Goal: Task Accomplishment & Management: Use online tool/utility

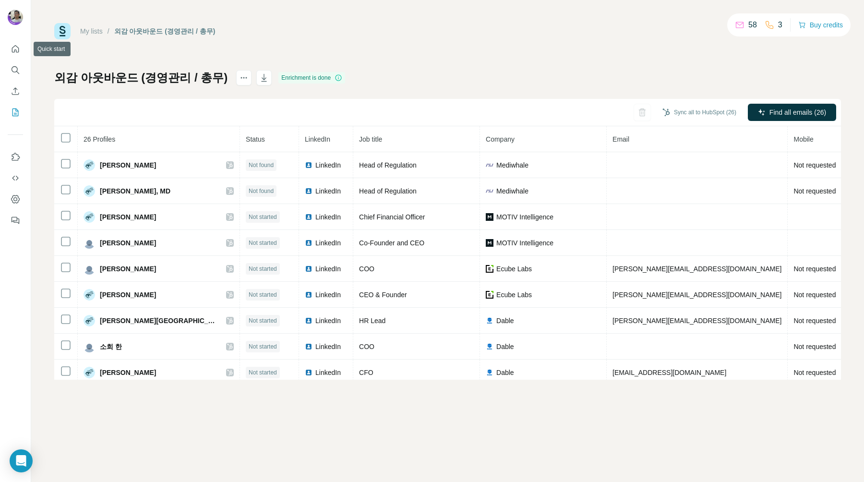
click at [17, 36] on div at bounding box center [15, 132] width 31 height 194
click at [18, 46] on icon "Quick start" at bounding box center [16, 49] width 10 height 10
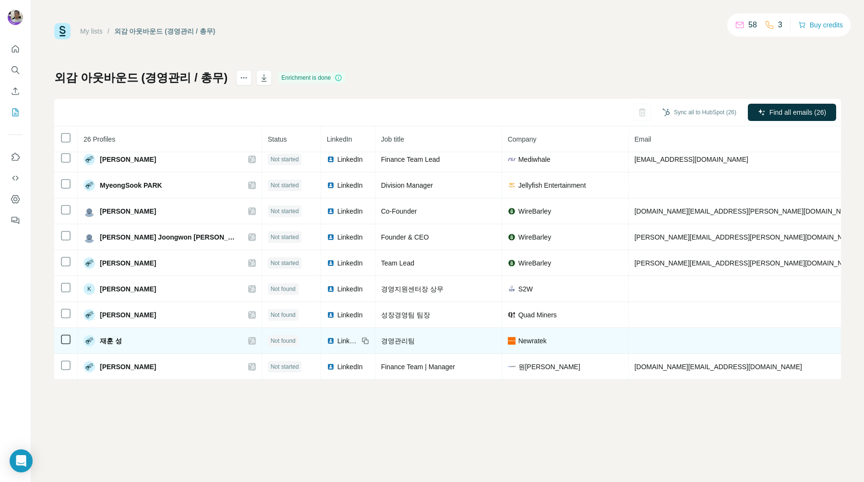
scroll to position [451, 0]
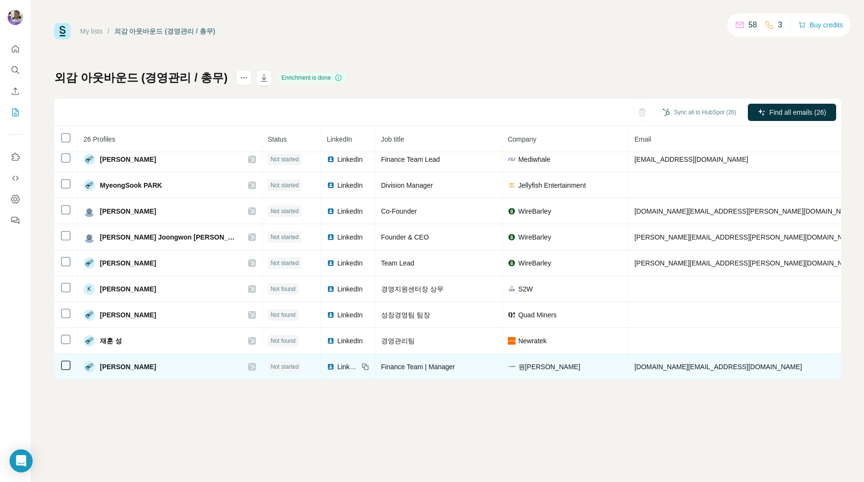
click at [502, 355] on td "원프레딕트" at bounding box center [565, 367] width 127 height 26
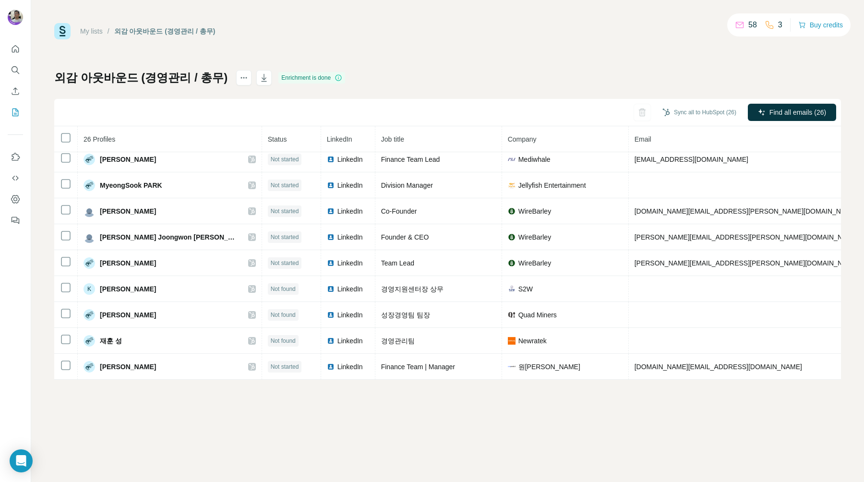
click at [87, 29] on link "My lists" at bounding box center [91, 31] width 23 height 8
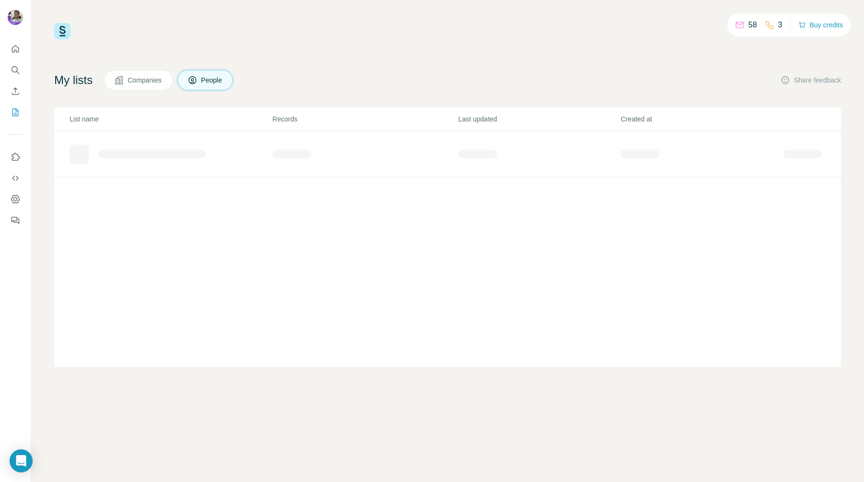
click at [145, 85] on button "Companies" at bounding box center [138, 80] width 69 height 20
click at [153, 152] on div "외감 아웃바운드 회사 목록" at bounding box center [135, 150] width 80 height 10
drag, startPoint x: 189, startPoint y: 243, endPoint x: 189, endPoint y: 237, distance: 6.7
click at [189, 243] on div "List name Records Last updated Created at 외감 아웃바운드 회사 목록 28 15 days ago 15 days…" at bounding box center [447, 236] width 786 height 259
click at [160, 157] on div "외감 아웃바운드 회사 목록" at bounding box center [171, 149] width 202 height 15
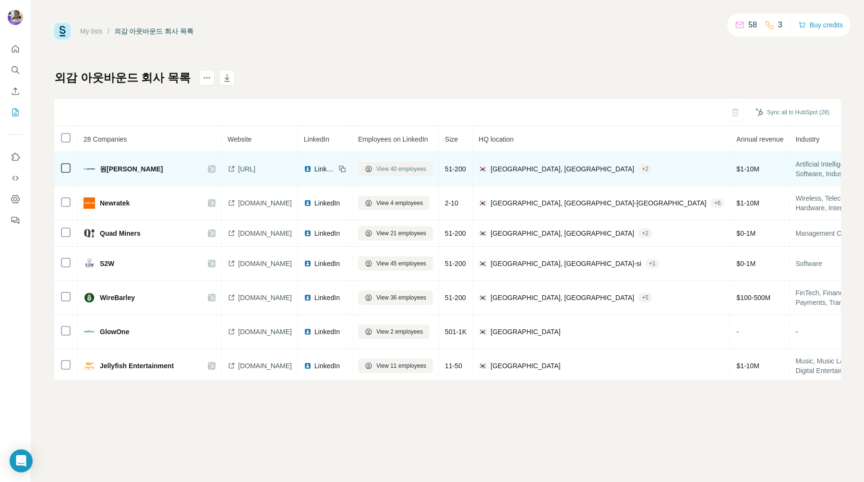
click at [415, 168] on span "View 40 employees" at bounding box center [401, 169] width 50 height 9
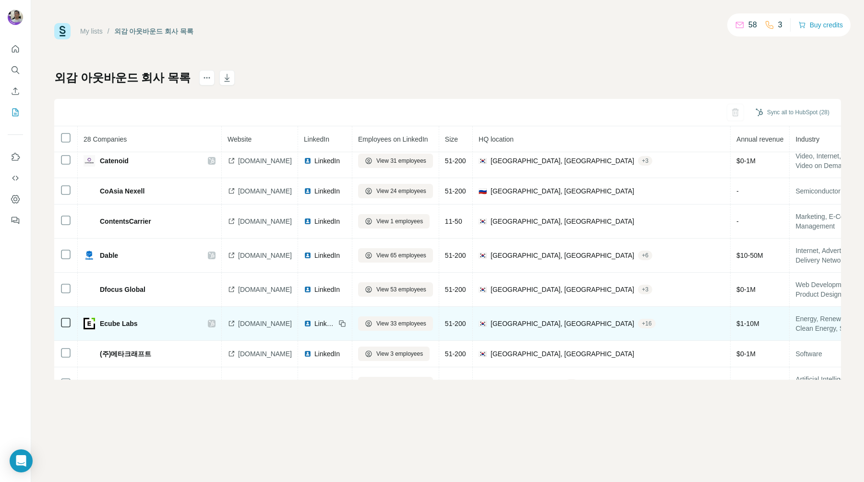
scroll to position [436, 0]
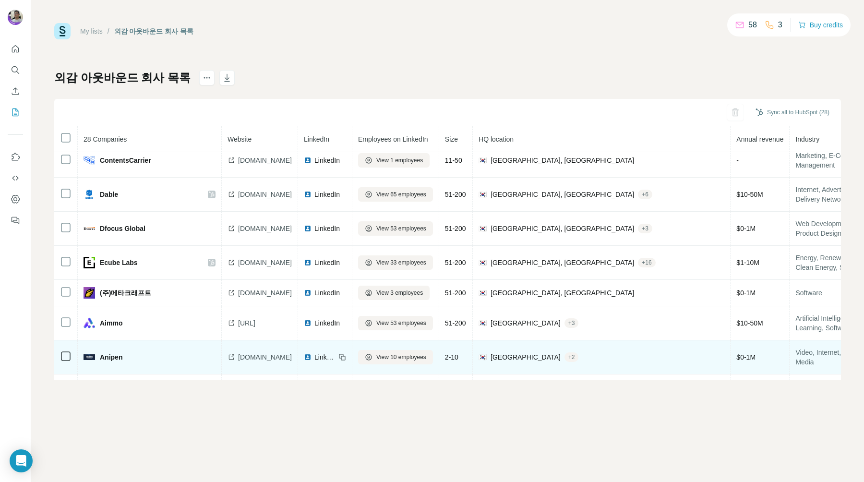
click at [93, 358] on img at bounding box center [89, 357] width 12 height 6
click at [123, 358] on div "Anipen" at bounding box center [140, 357] width 115 height 10
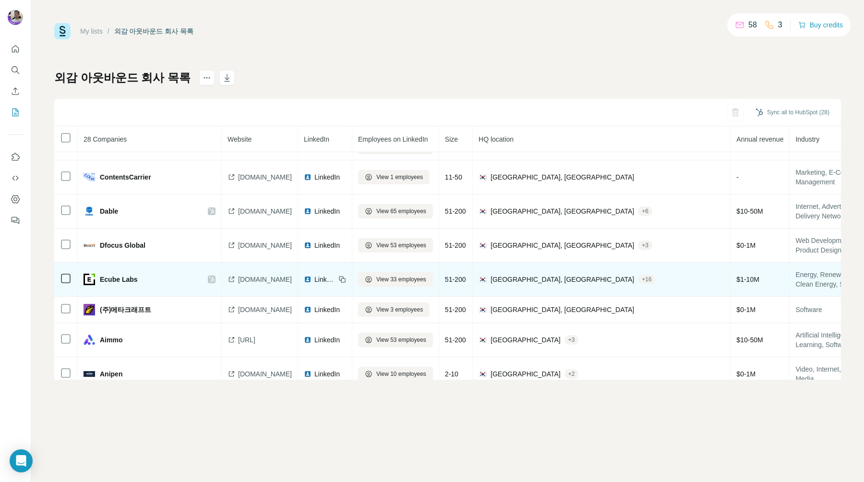
scroll to position [418, 0]
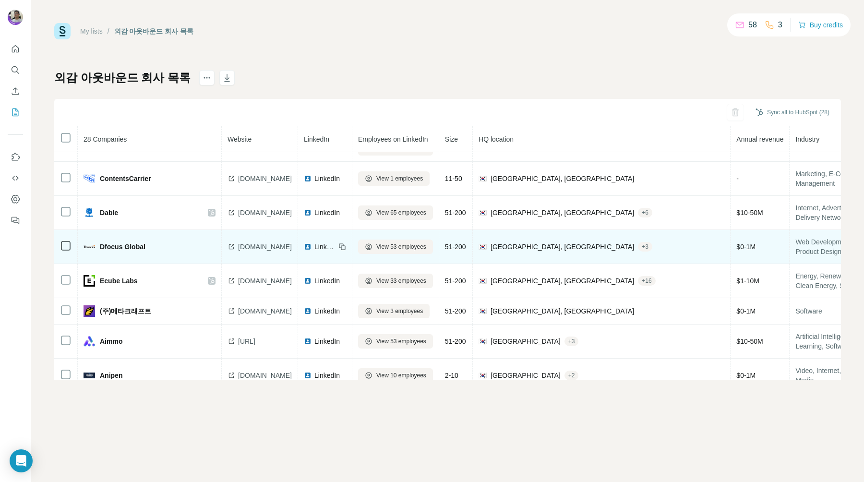
click at [101, 249] on span "Dfocus Global" at bounding box center [123, 247] width 46 height 10
click at [89, 248] on div "Dfocus Global" at bounding box center [140, 247] width 115 height 10
click at [259, 245] on span "dfocus.net" at bounding box center [265, 247] width 54 height 10
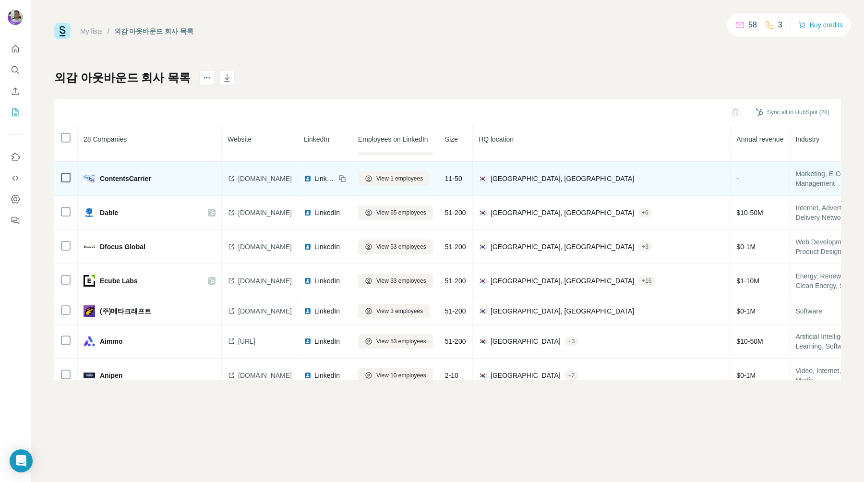
click at [106, 184] on td "ContentsCarrier" at bounding box center [150, 179] width 144 height 34
click at [107, 173] on div "ContentsCarrier" at bounding box center [140, 179] width 115 height 12
click at [107, 183] on div "ContentsCarrier" at bounding box center [140, 179] width 115 height 12
click at [109, 175] on span "ContentsCarrier" at bounding box center [125, 179] width 51 height 10
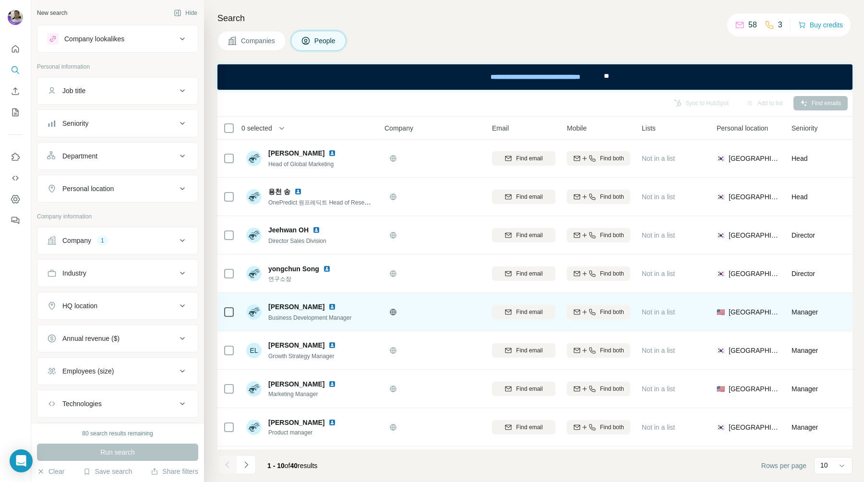
scroll to position [80, 0]
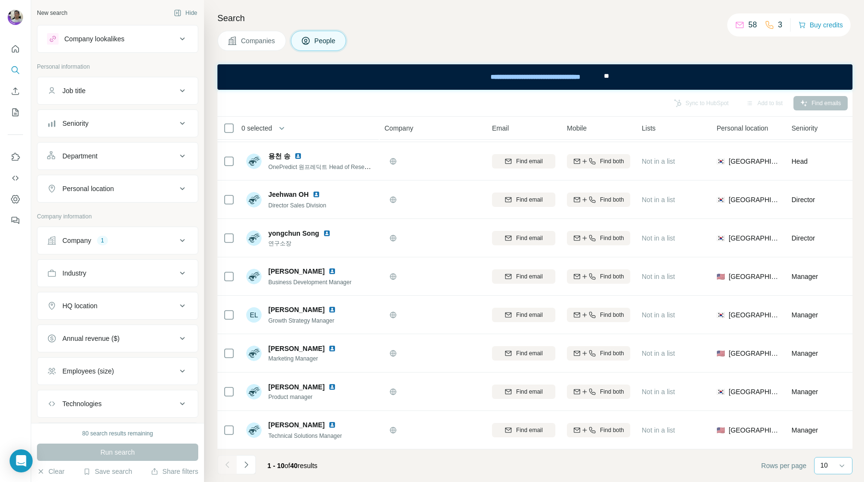
click at [824, 469] on p "10" at bounding box center [824, 465] width 8 height 10
click at [824, 404] on p "40" at bounding box center [826, 409] width 8 height 10
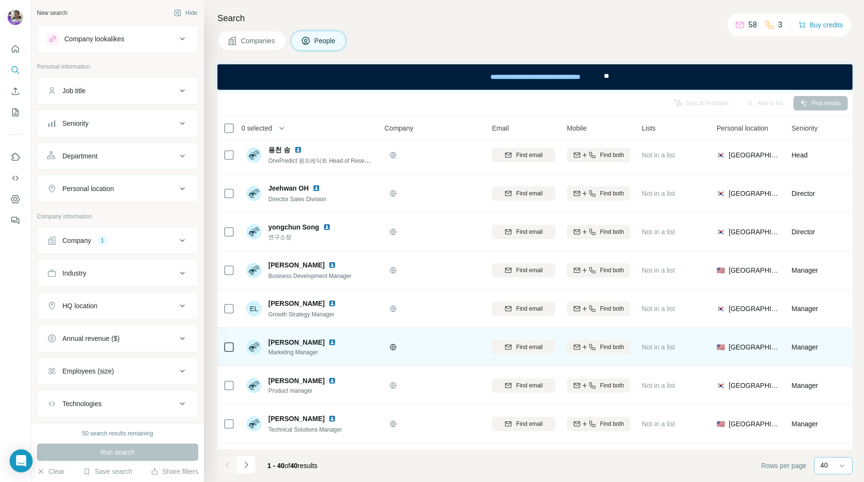
click at [456, 347] on div at bounding box center [432, 347] width 96 height 8
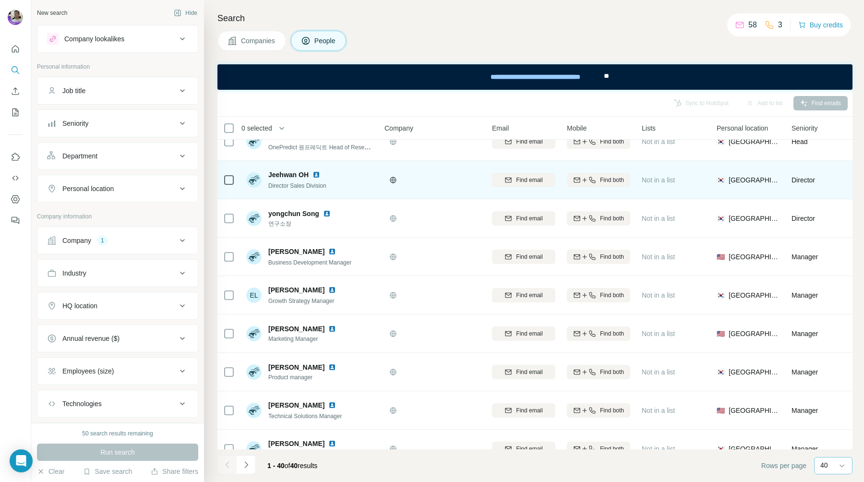
scroll to position [97, 0]
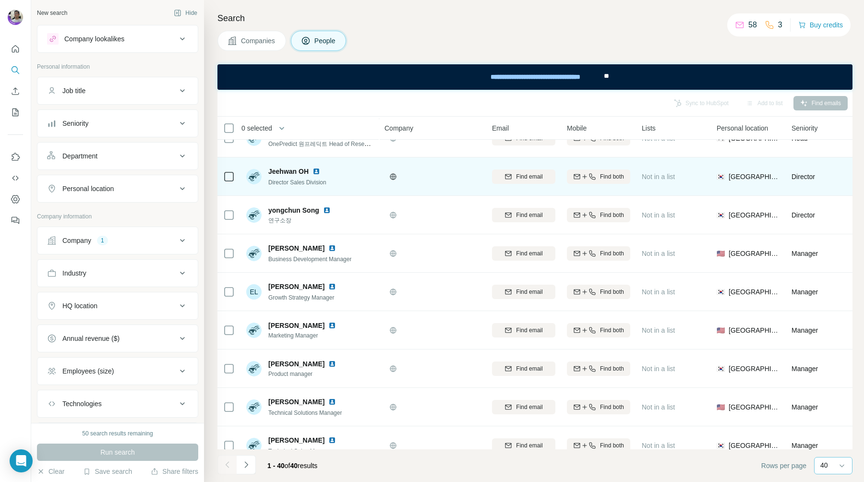
click at [319, 172] on img at bounding box center [316, 171] width 8 height 8
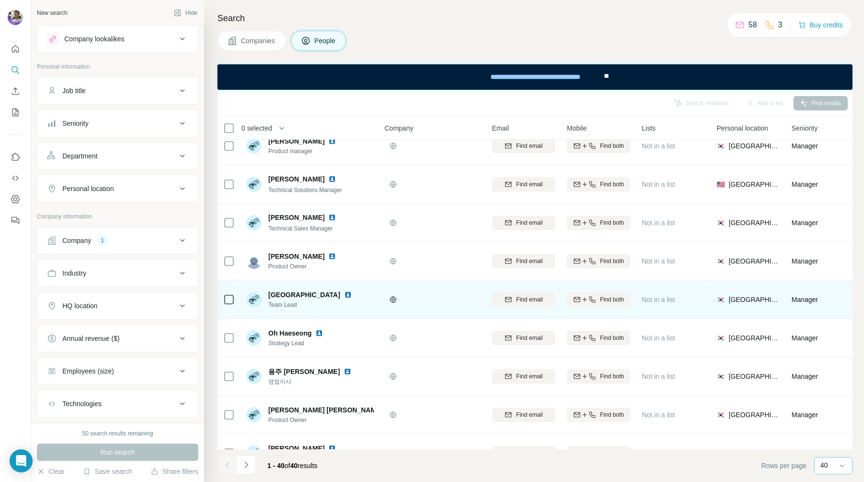
scroll to position [322, 0]
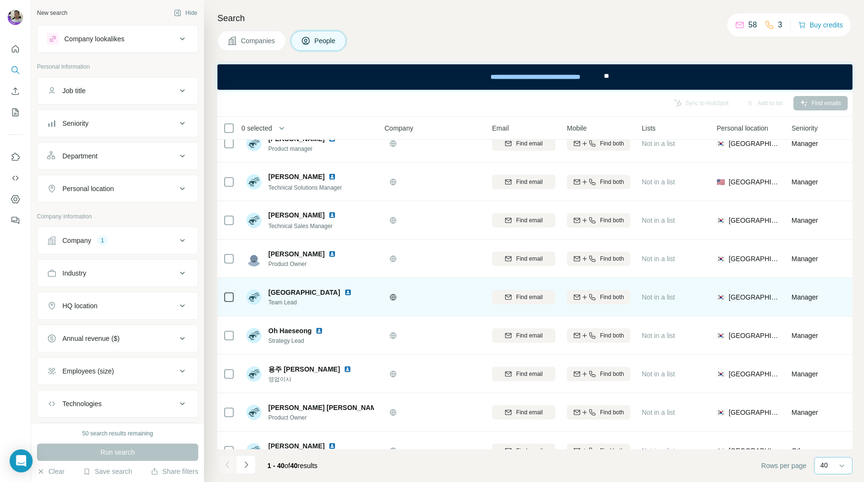
click at [344, 293] on div at bounding box center [350, 292] width 12 height 8
click at [344, 292] on img at bounding box center [348, 292] width 8 height 8
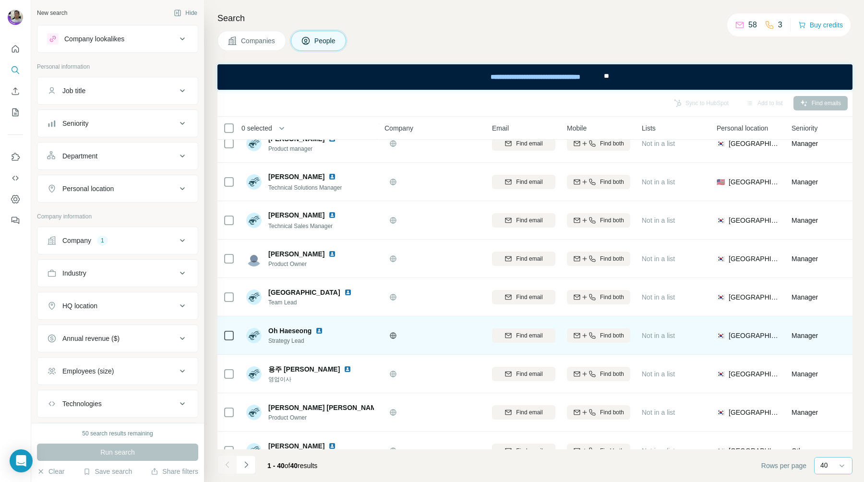
click at [315, 328] on div "Oh Haeseong" at bounding box center [297, 331] width 59 height 10
click at [317, 328] on img at bounding box center [319, 331] width 8 height 8
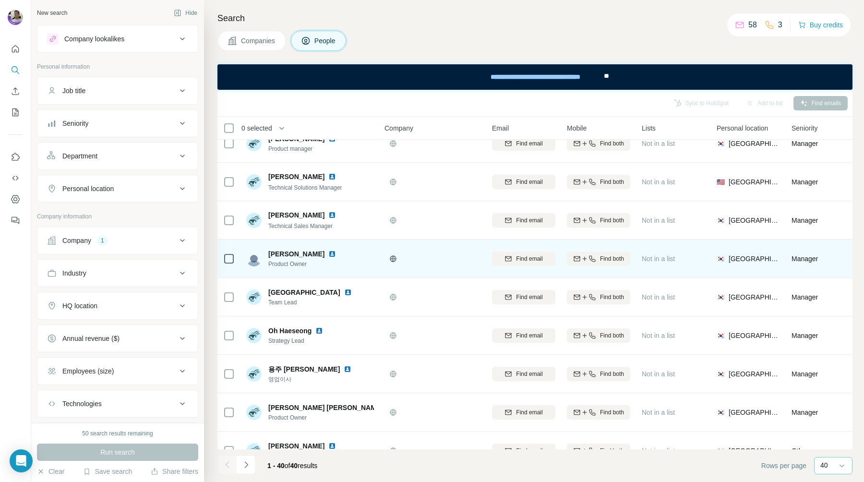
click at [343, 247] on div "[PERSON_NAME] Product Owner" at bounding box center [310, 258] width 128 height 26
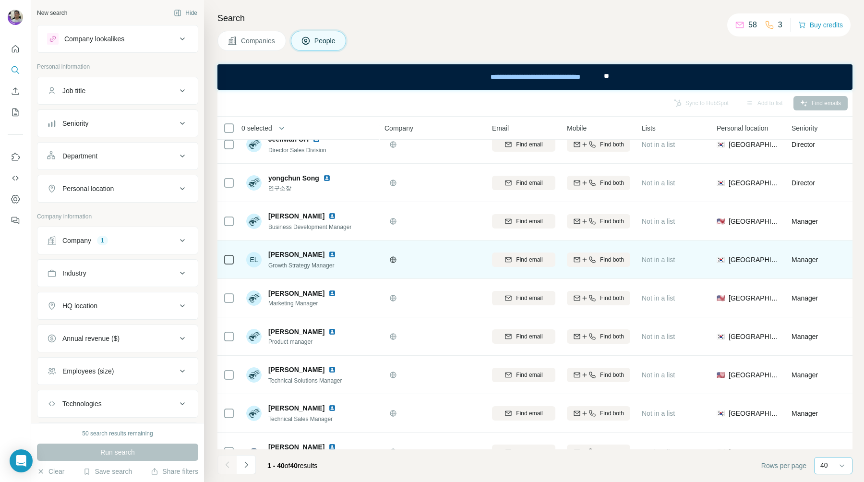
scroll to position [129, 0]
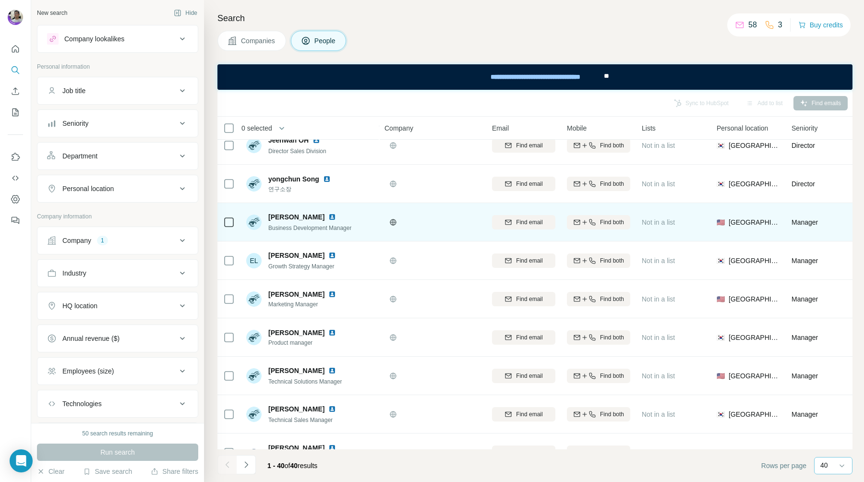
click at [328, 218] on img at bounding box center [332, 217] width 8 height 8
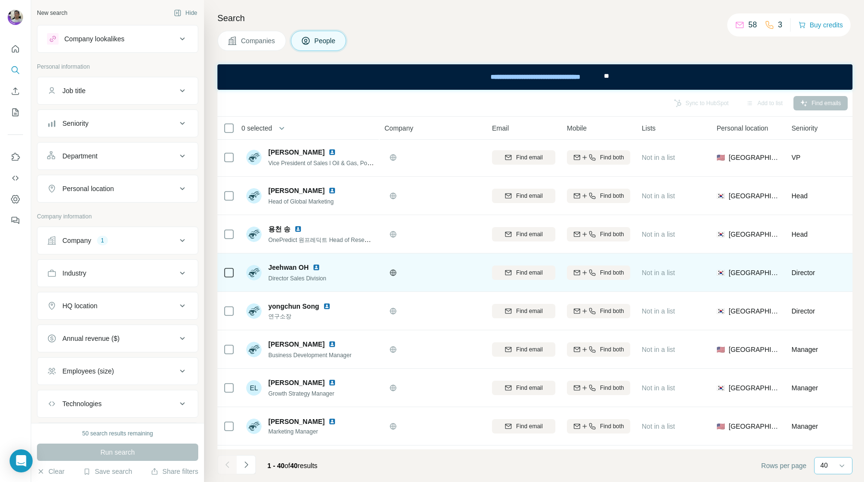
scroll to position [0, 0]
click at [316, 269] on img at bounding box center [316, 269] width 8 height 8
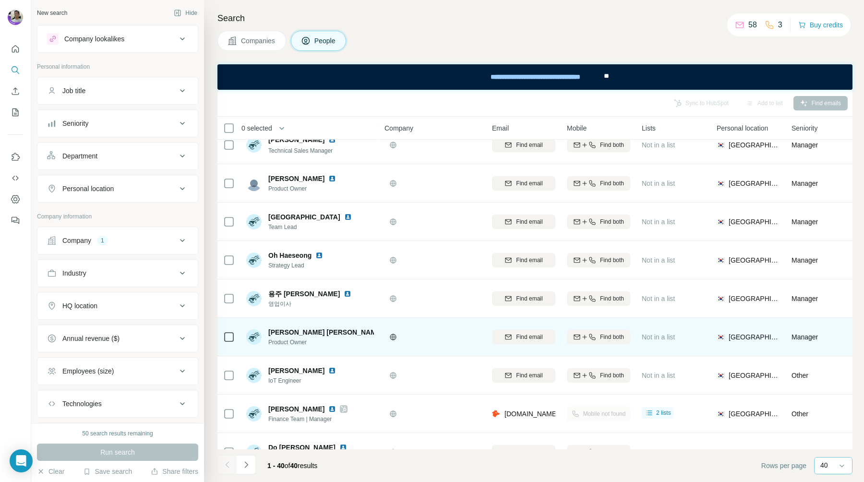
scroll to position [402, 0]
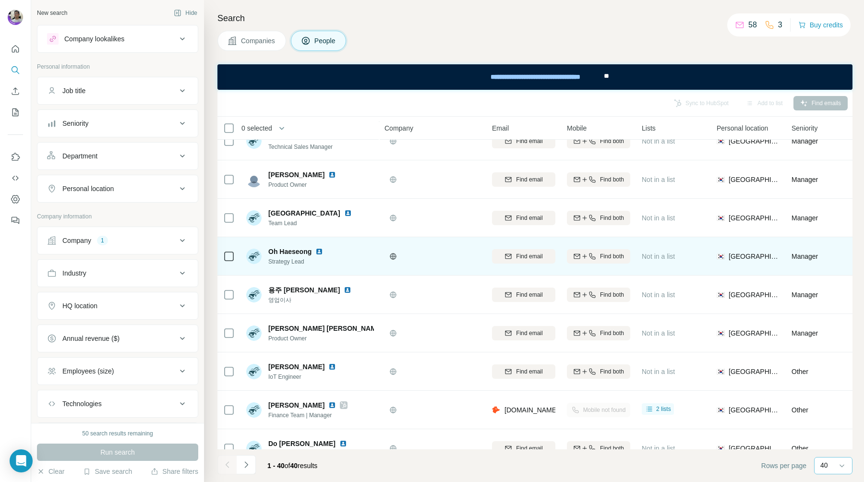
click at [320, 251] on img at bounding box center [319, 252] width 8 height 8
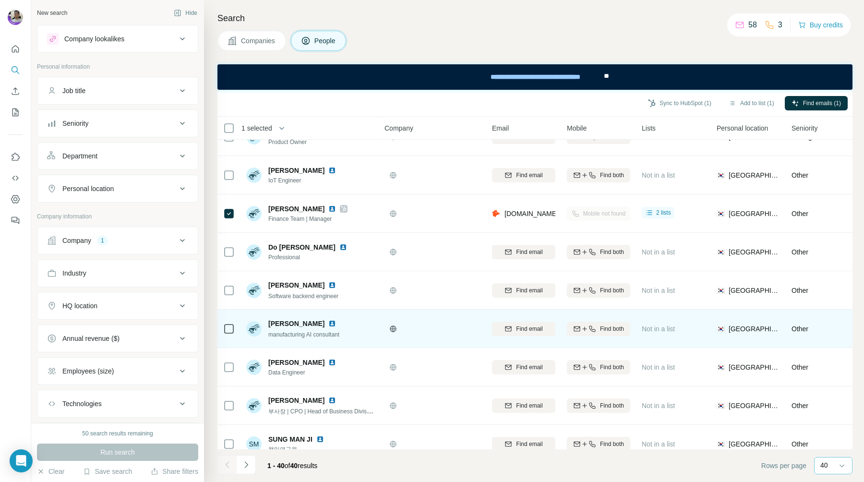
scroll to position [608, 0]
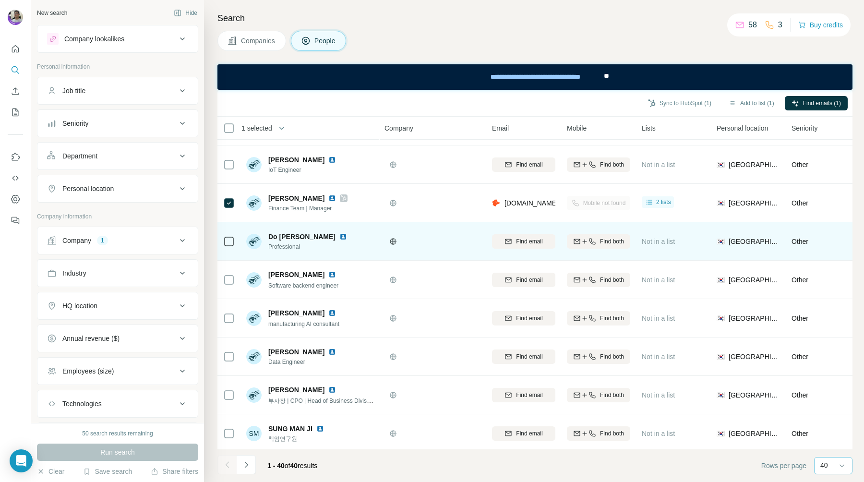
click at [339, 235] on img at bounding box center [343, 237] width 8 height 8
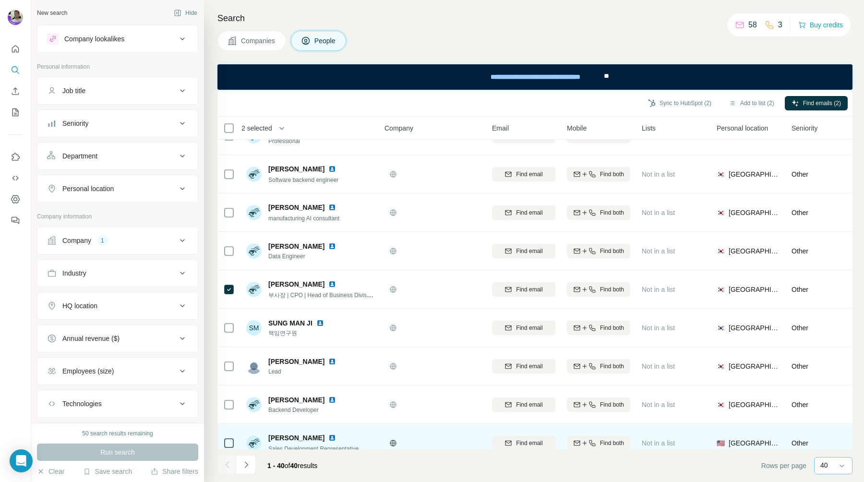
scroll to position [796, 0]
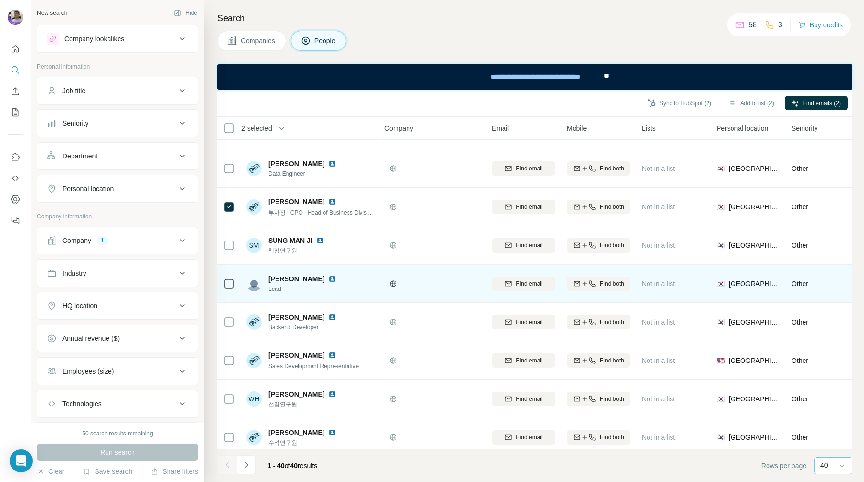
click at [328, 278] on img at bounding box center [332, 279] width 8 height 8
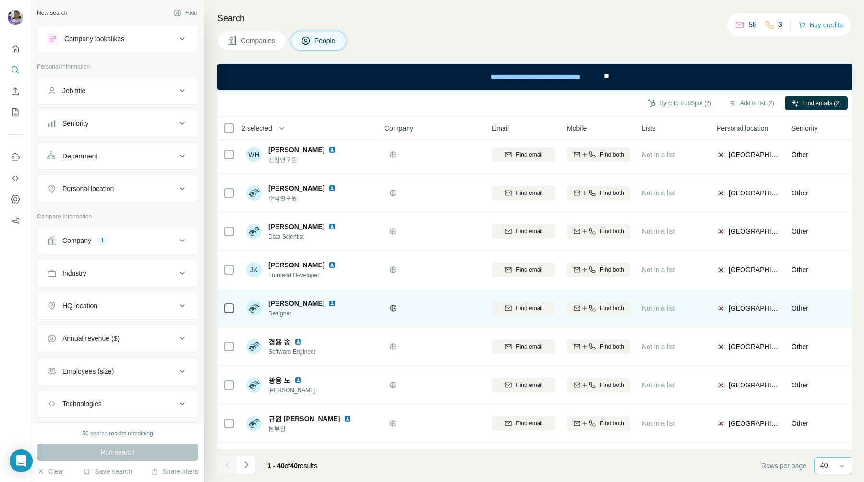
scroll to position [1041, 0]
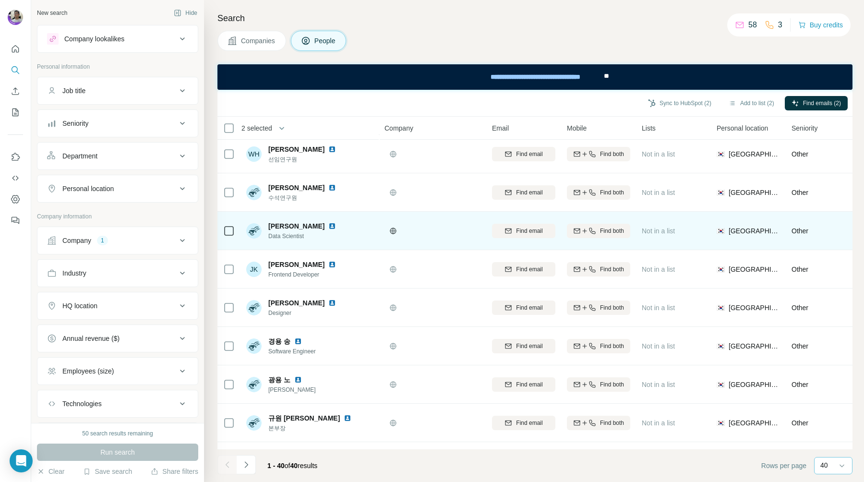
click at [342, 226] on div "[PERSON_NAME] Data Scientist" at bounding box center [310, 230] width 128 height 26
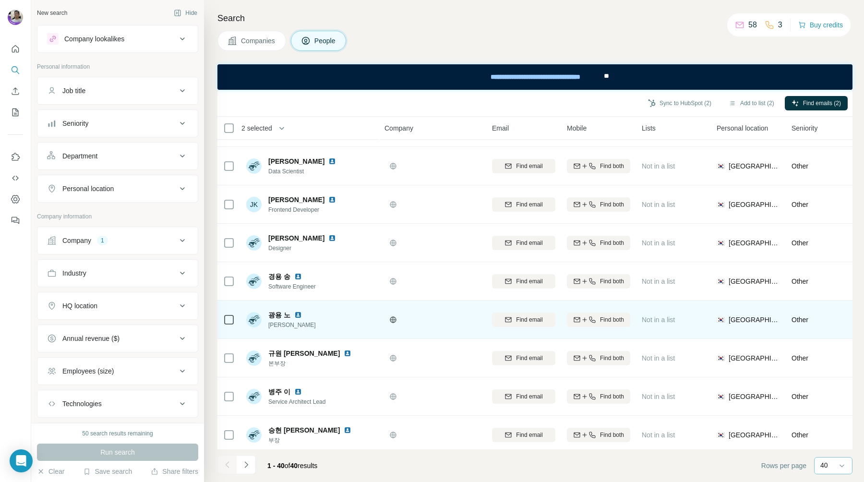
scroll to position [1163, 0]
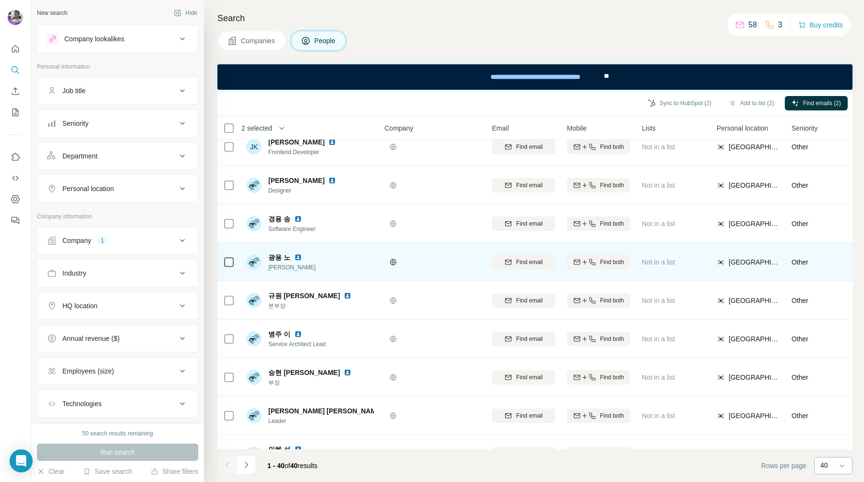
click at [294, 257] on img at bounding box center [298, 257] width 8 height 8
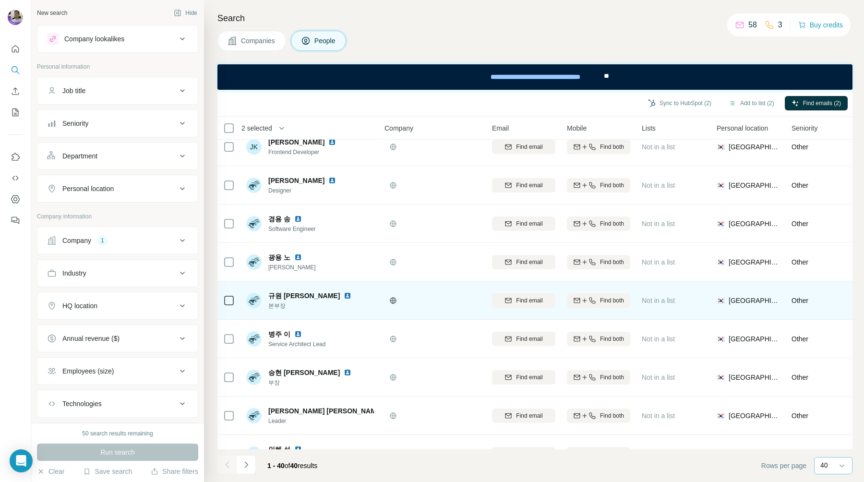
click at [343, 296] on img at bounding box center [347, 296] width 8 height 8
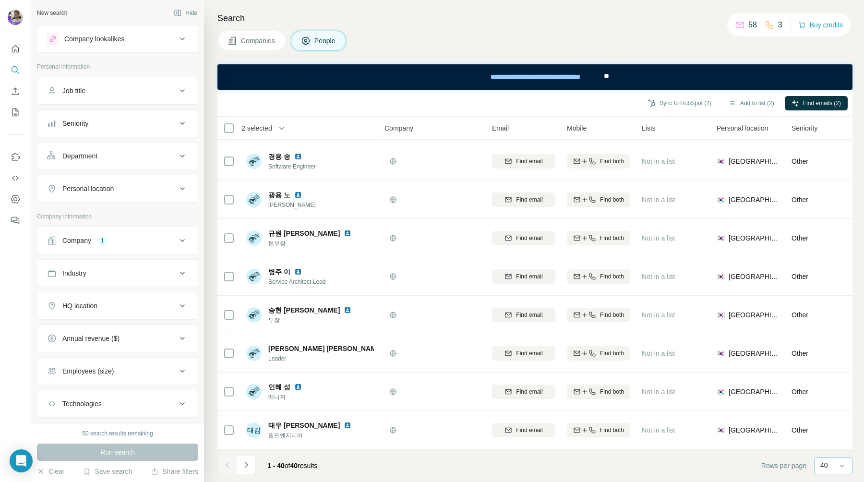
scroll to position [1229, 0]
click at [831, 466] on div "40" at bounding box center [832, 465] width 24 height 10
click at [824, 387] on p "60" at bounding box center [826, 392] width 8 height 10
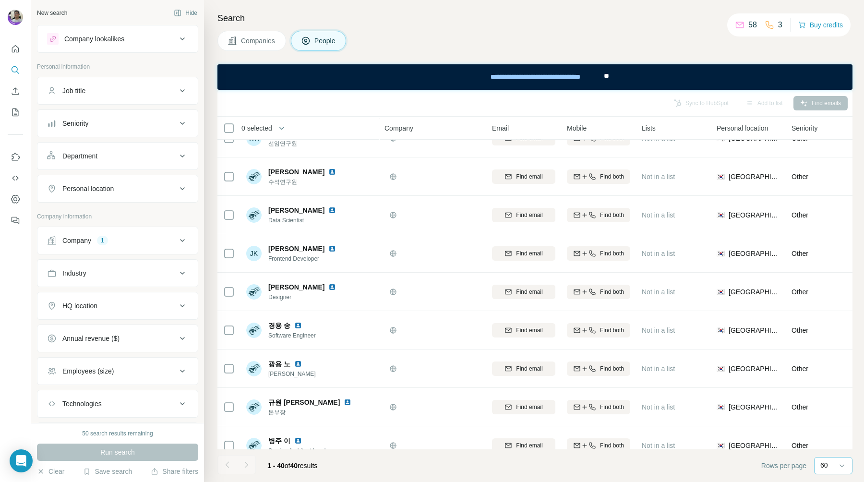
scroll to position [1231, 0]
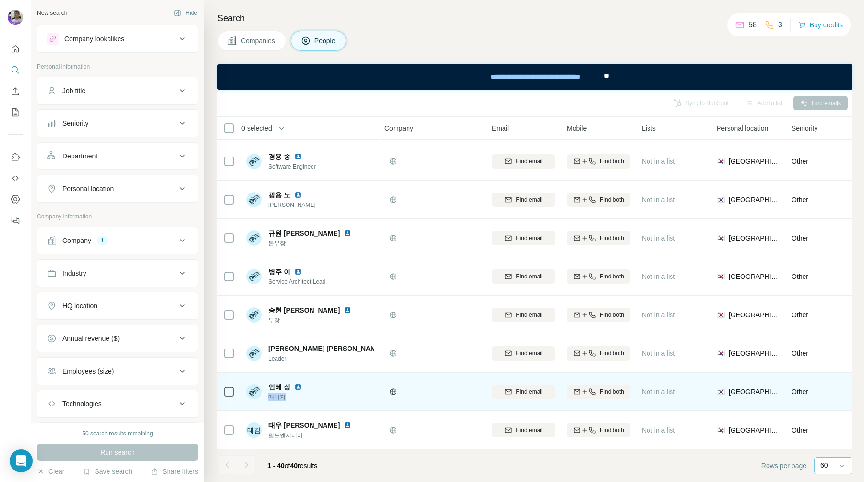
click at [0, 0] on tr "인혜 성 매니저 Find email Find both Not in a list 🇰🇷 [GEOGRAPHIC_DATA] Other Other Fi…" at bounding box center [0, 0] width 0 height 0
drag, startPoint x: 367, startPoint y: 387, endPoint x: 362, endPoint y: 387, distance: 5.3
click at [367, 387] on div "인혜 성 매니저" at bounding box center [310, 391] width 128 height 26
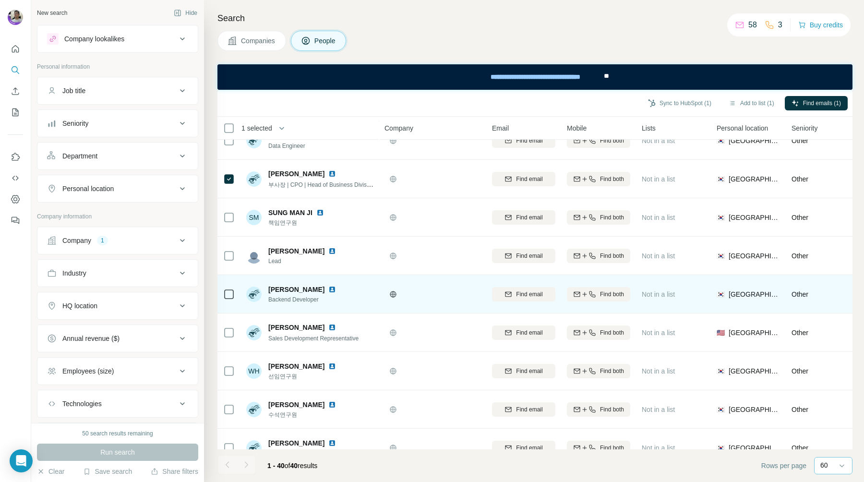
scroll to position [817, 0]
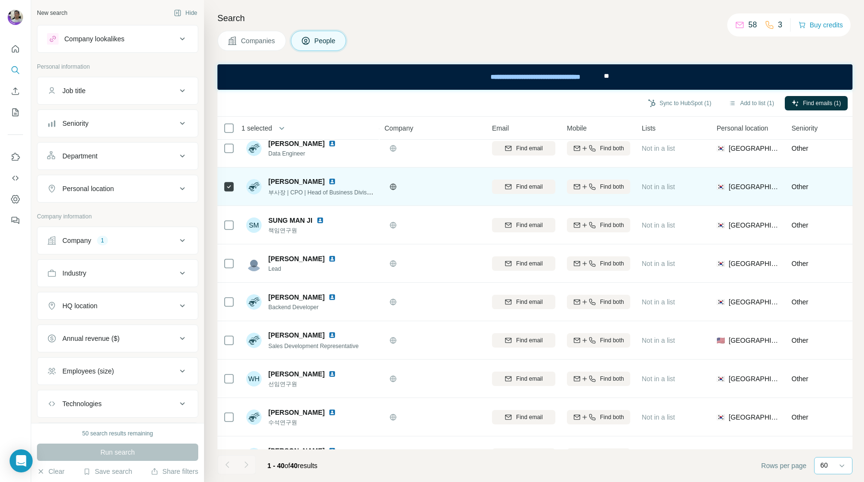
click at [328, 180] on img at bounding box center [332, 182] width 8 height 8
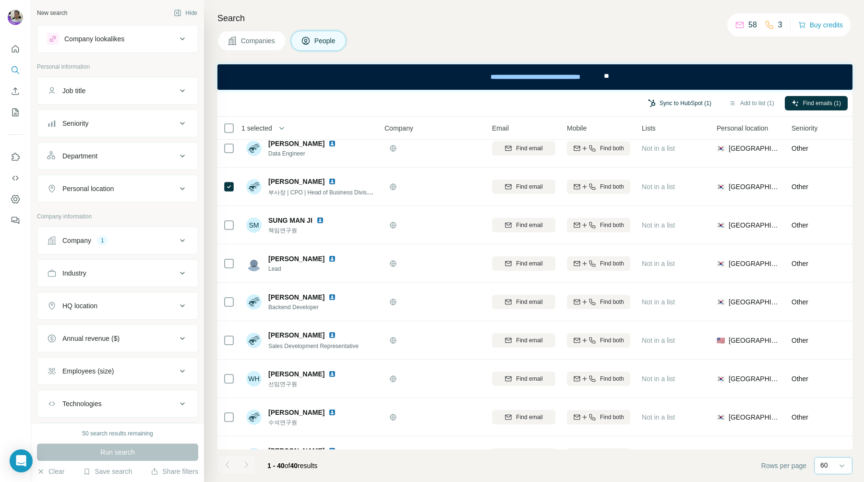
click at [690, 102] on button "Sync to HubSpot (1)" at bounding box center [679, 103] width 77 height 14
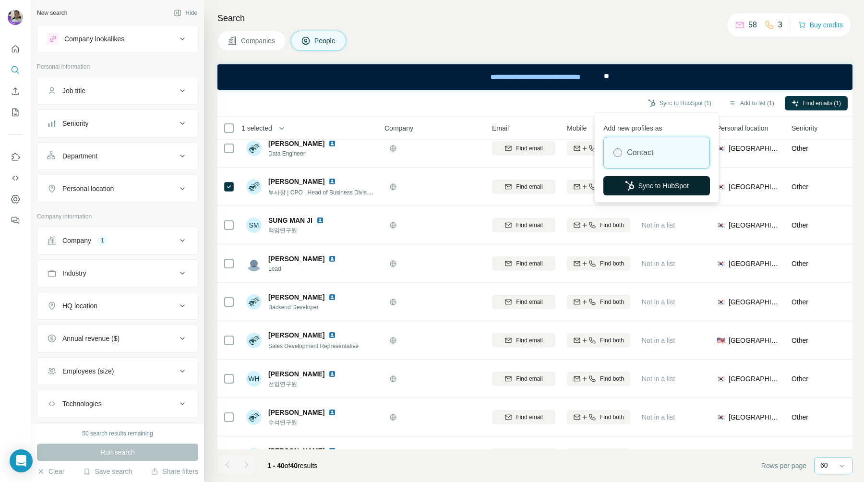
click at [646, 182] on button "Sync to HubSpot" at bounding box center [656, 185] width 107 height 19
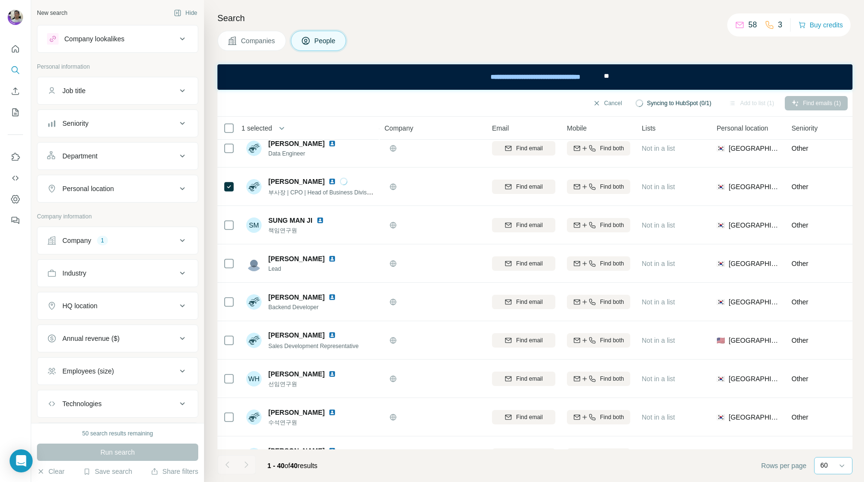
click at [749, 99] on div "Add to list (1)" at bounding box center [751, 103] width 59 height 14
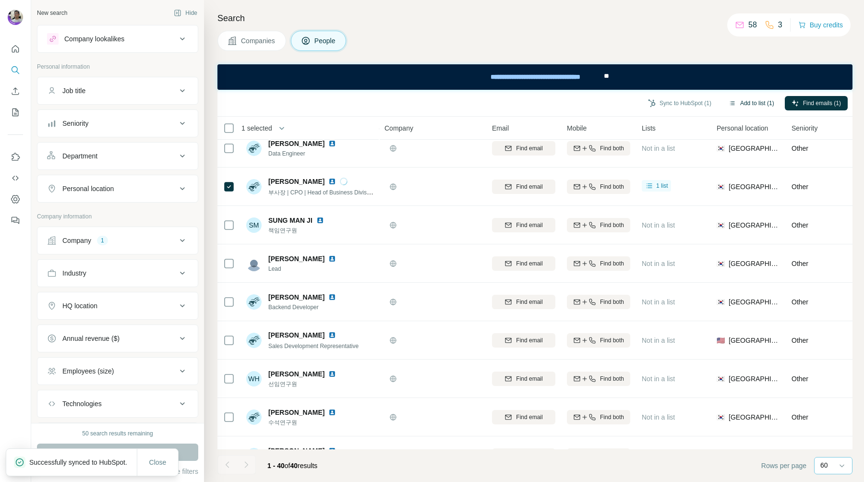
click at [747, 99] on button "Add to list (1)" at bounding box center [751, 103] width 59 height 14
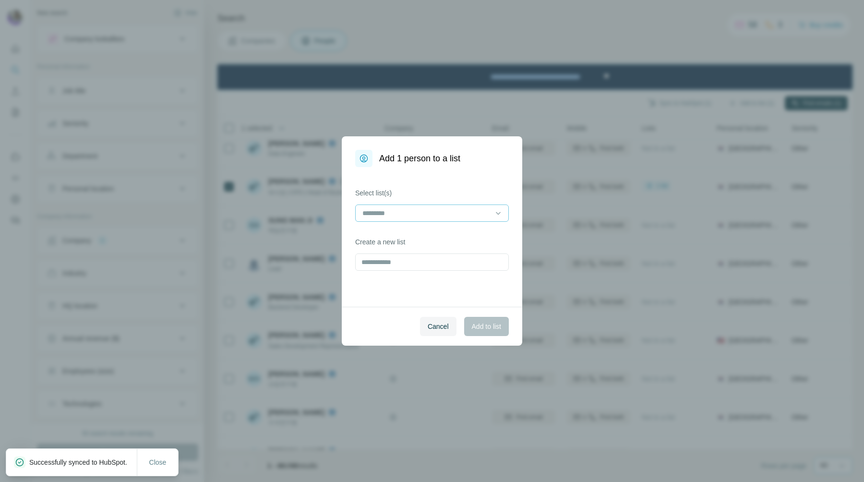
click at [411, 217] on div at bounding box center [426, 213] width 130 height 16
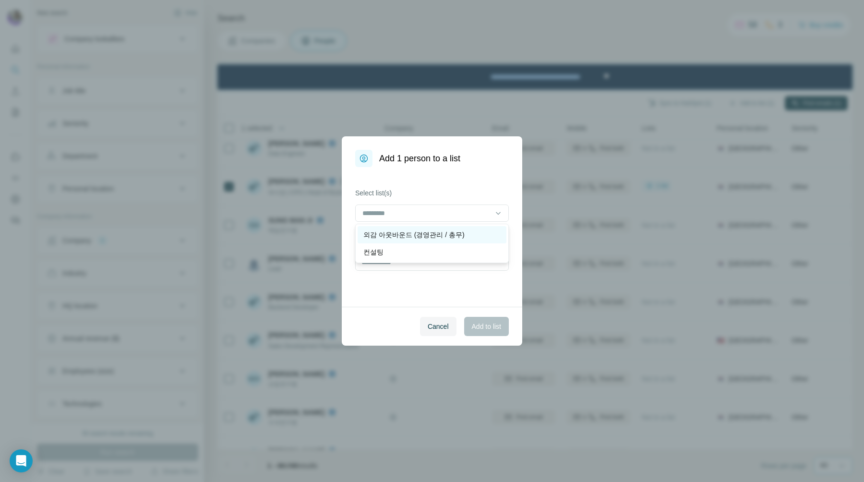
click at [416, 237] on p "외감 아웃바운드 (경영관리 / 총무)" at bounding box center [413, 235] width 101 height 10
click at [485, 325] on span "Add to list" at bounding box center [486, 326] width 29 height 10
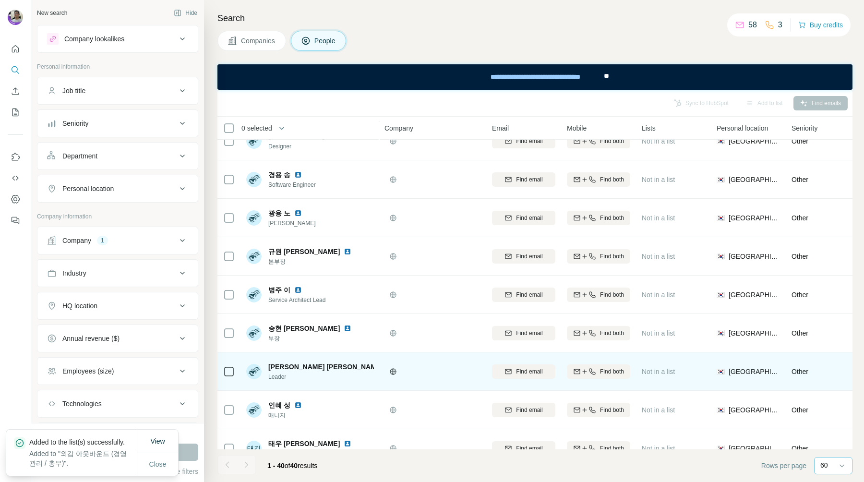
scroll to position [1231, 0]
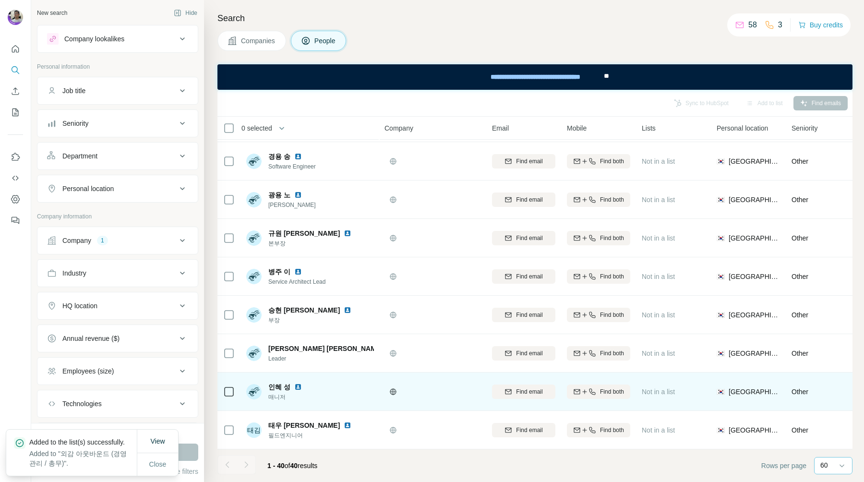
click at [456, 378] on div at bounding box center [432, 391] width 96 height 26
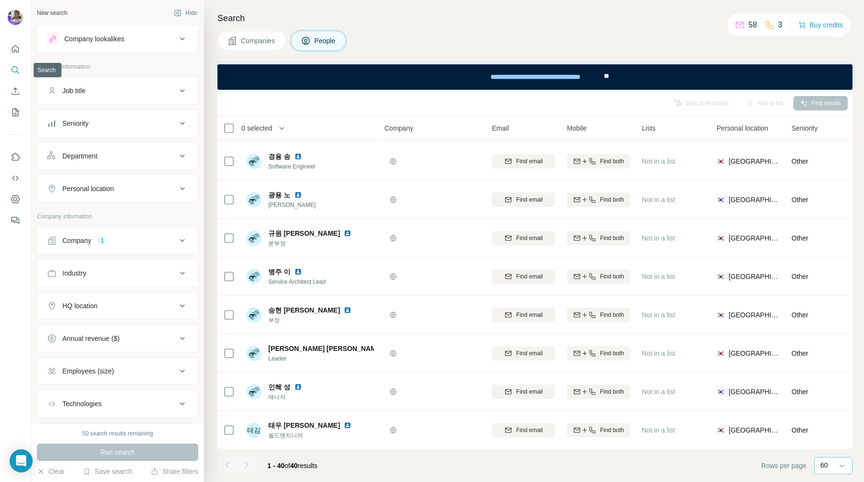
click at [17, 67] on icon "Search" at bounding box center [16, 70] width 10 height 10
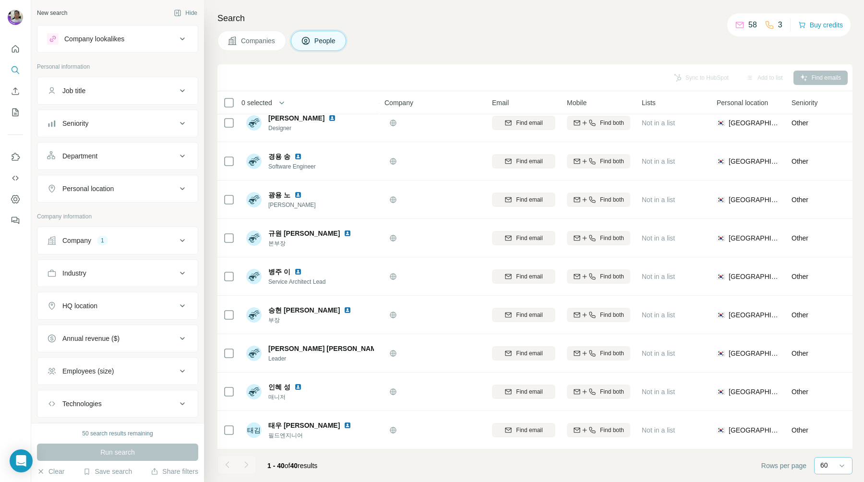
scroll to position [1206, 0]
